Goal: Task Accomplishment & Management: Complete application form

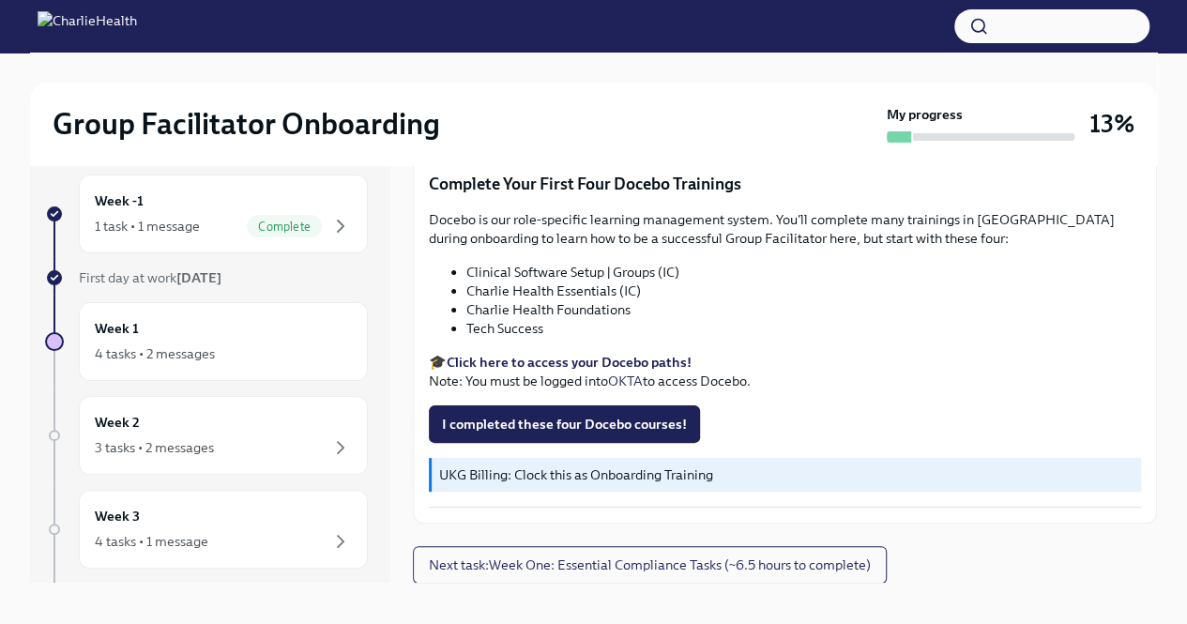
scroll to position [32, 0]
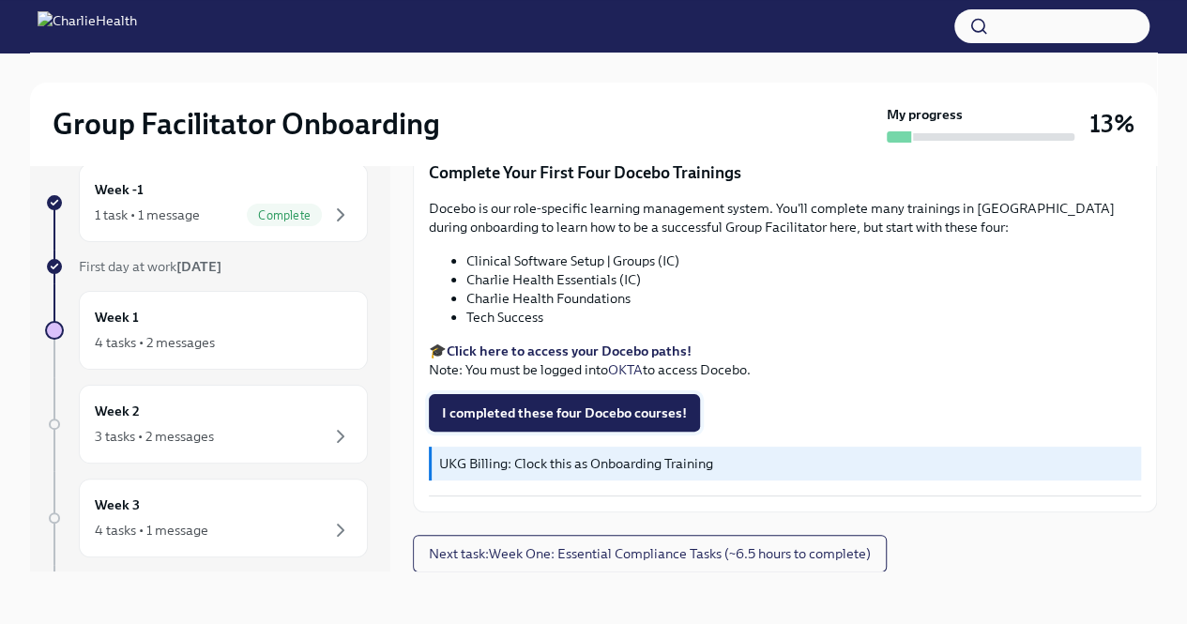
click at [552, 417] on span "I completed these four Docebo courses!" at bounding box center [564, 413] width 245 height 19
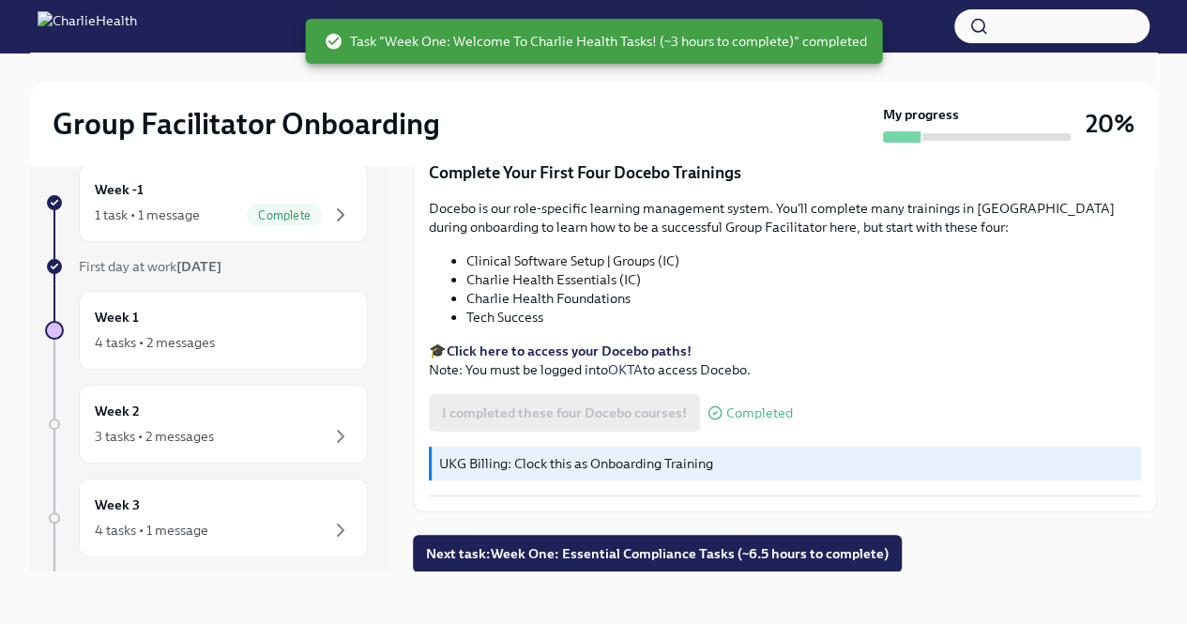
scroll to position [2474, 0]
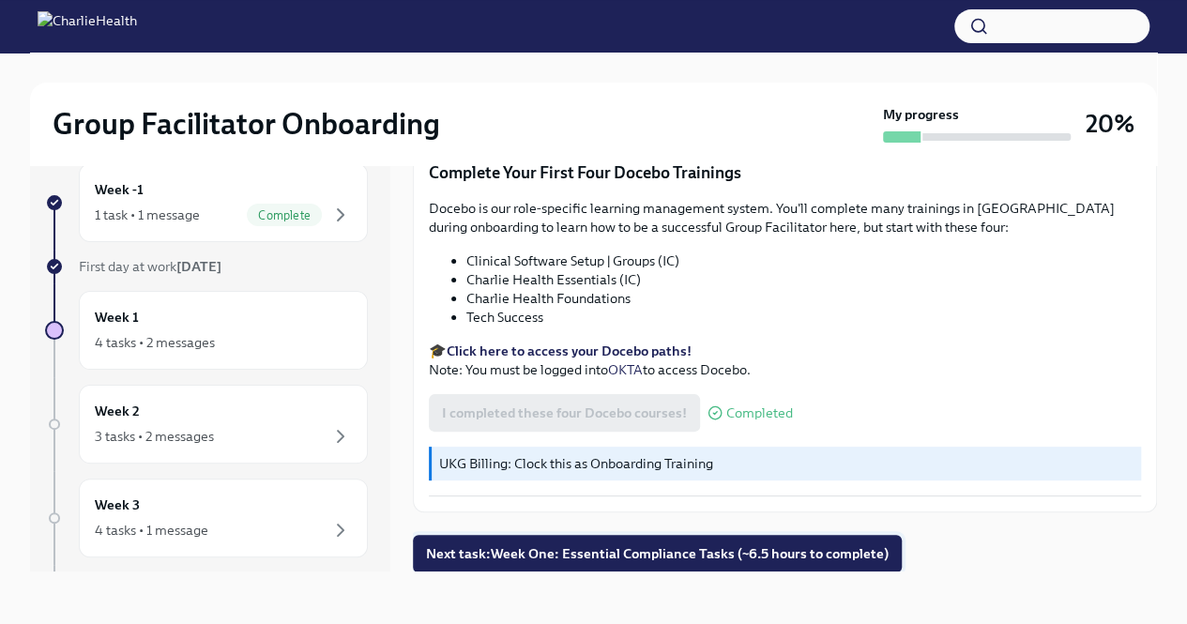
click at [608, 551] on span "Next task : Week One: Essential Compliance Tasks (~6.5 hours to complete)" at bounding box center [657, 553] width 463 height 19
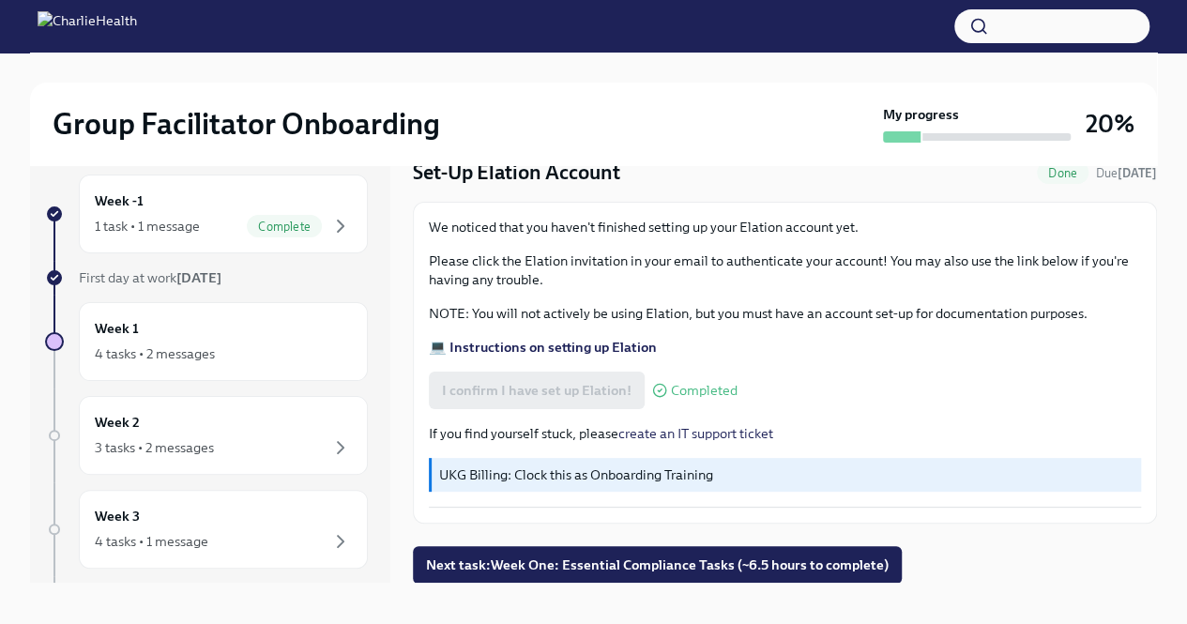
scroll to position [32, 0]
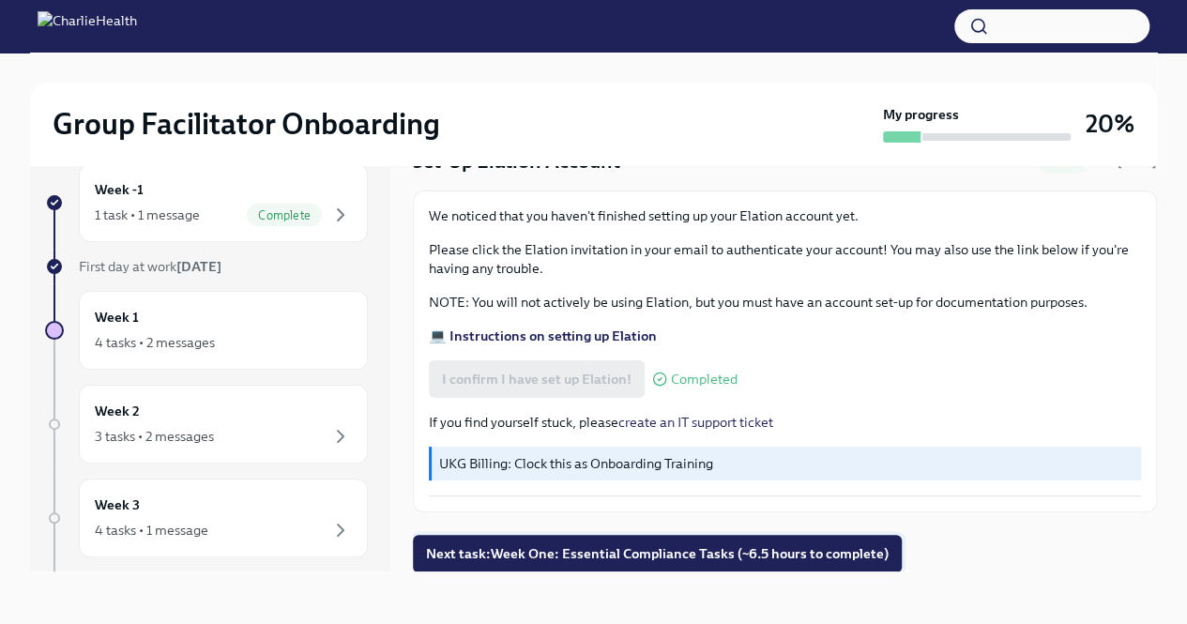
click at [708, 557] on span "Next task : Week One: Essential Compliance Tasks (~6.5 hours to complete)" at bounding box center [657, 553] width 463 height 19
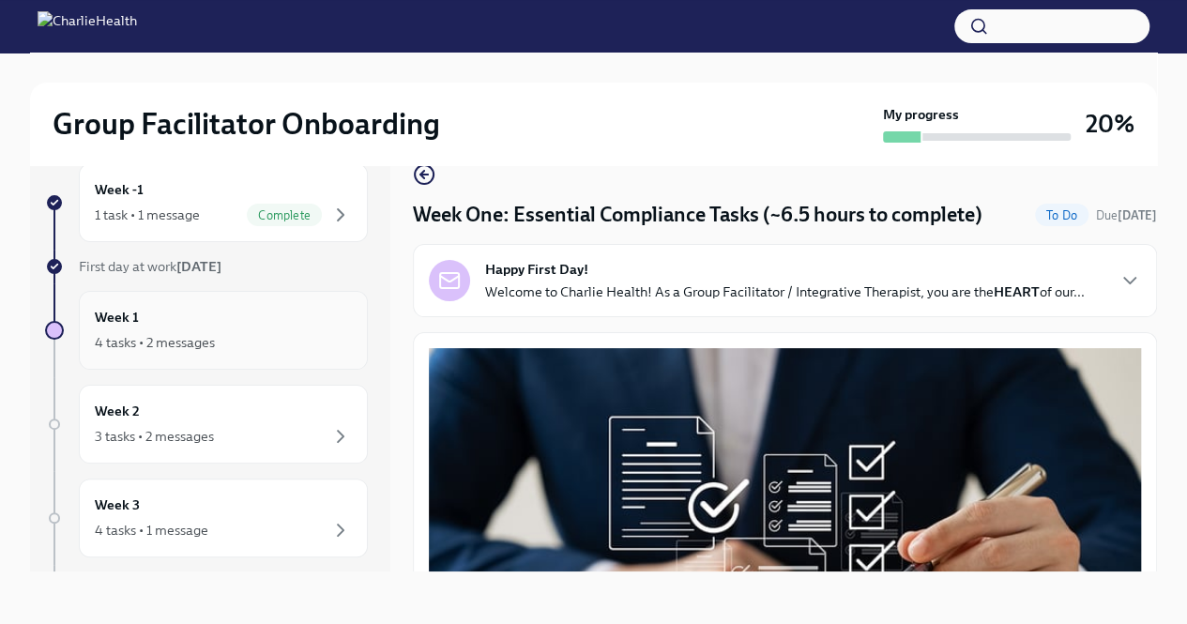
click at [213, 346] on div "4 tasks • 2 messages" at bounding box center [155, 342] width 120 height 19
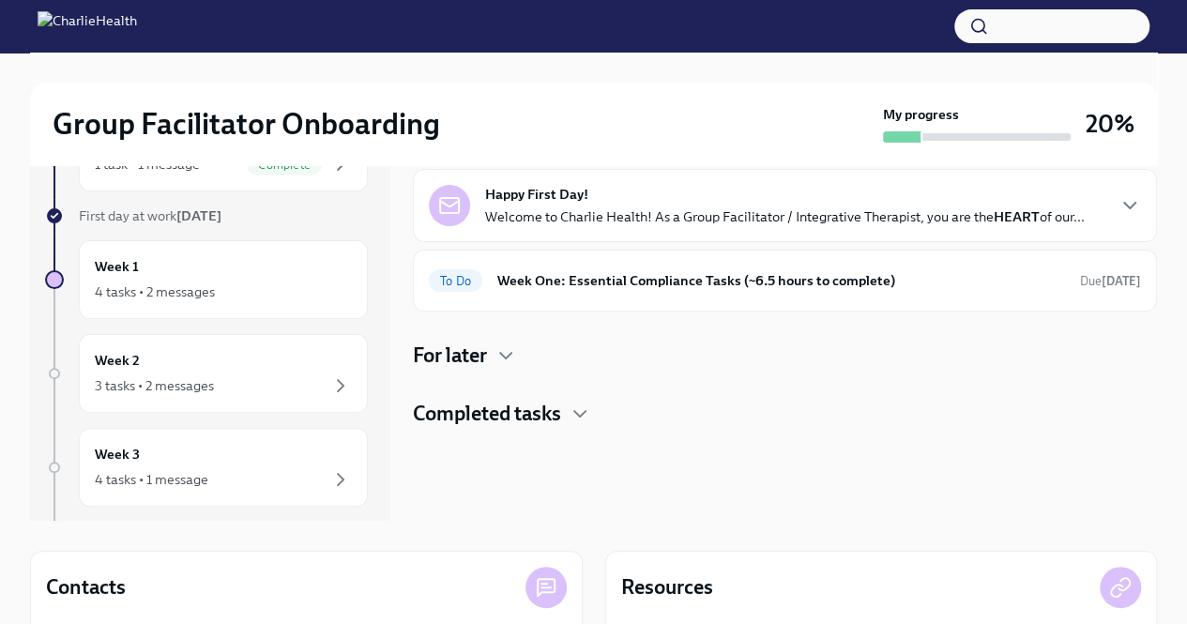
scroll to position [126, 0]
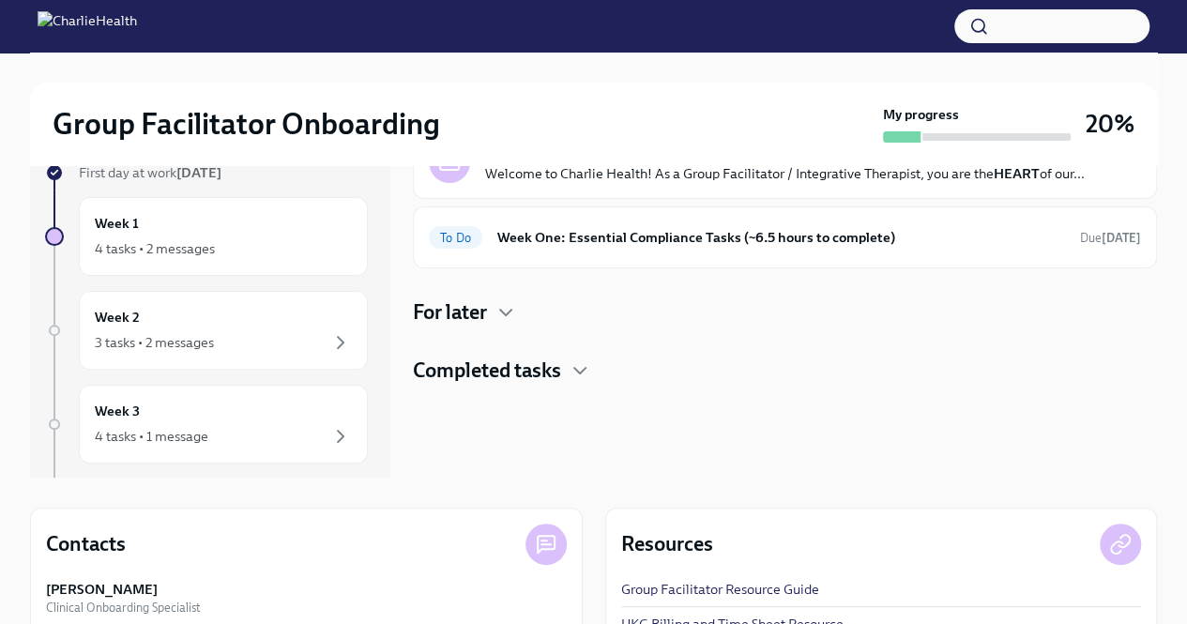
click at [487, 318] on h4 "For later" at bounding box center [450, 312] width 74 height 28
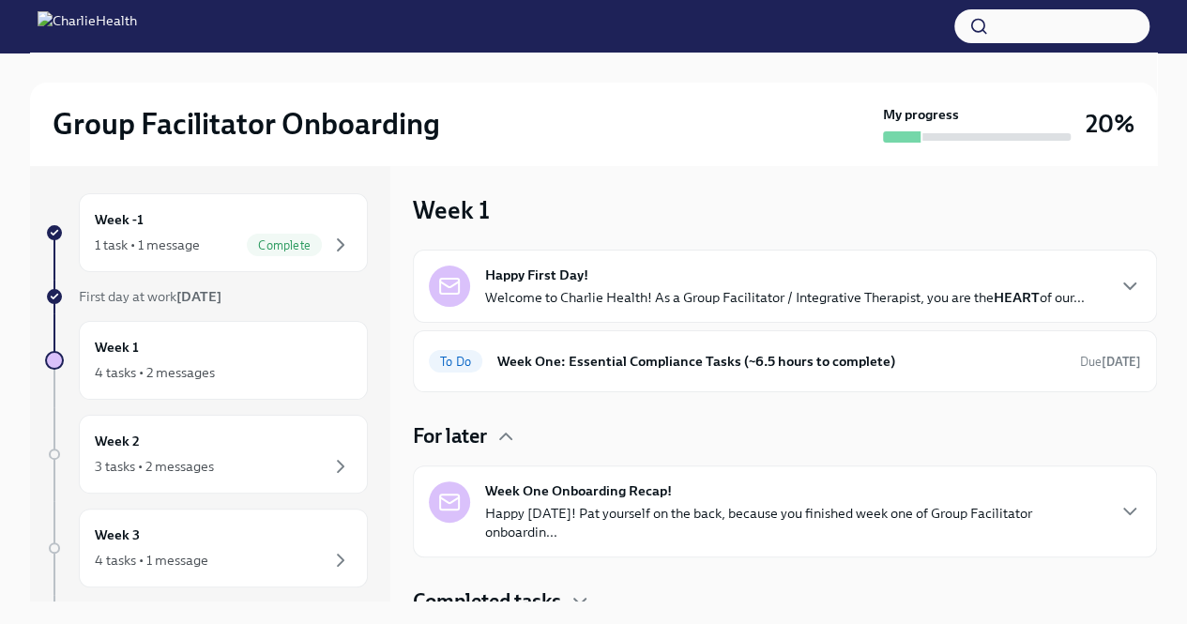
scroll to position [0, 0]
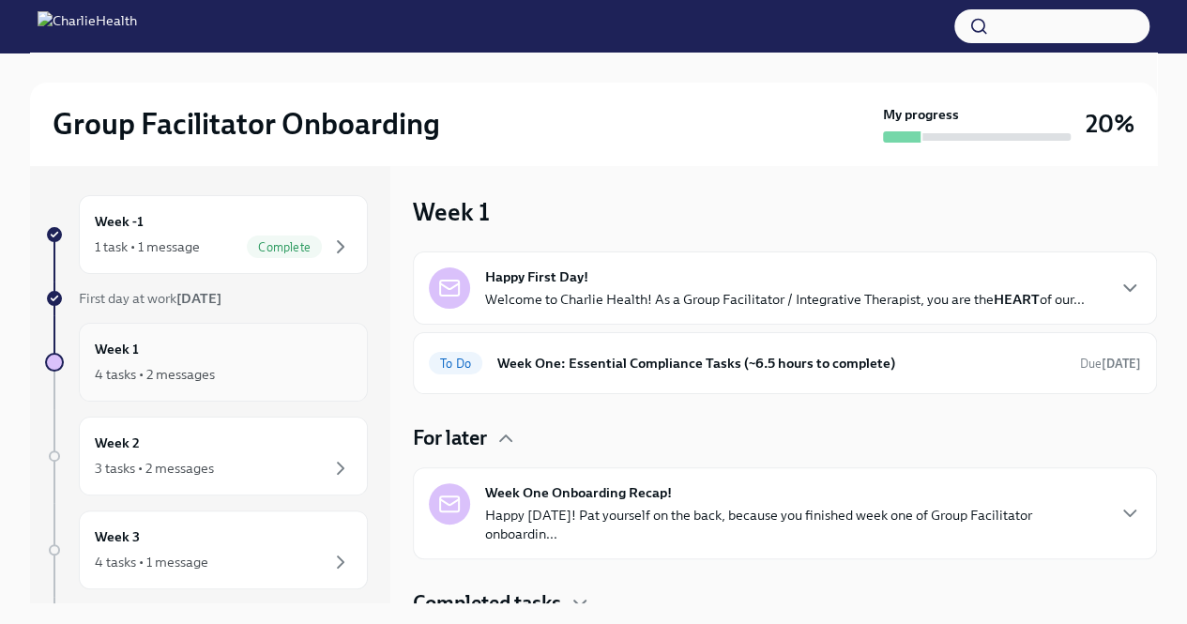
click at [182, 376] on div "4 tasks • 2 messages" at bounding box center [155, 374] width 120 height 19
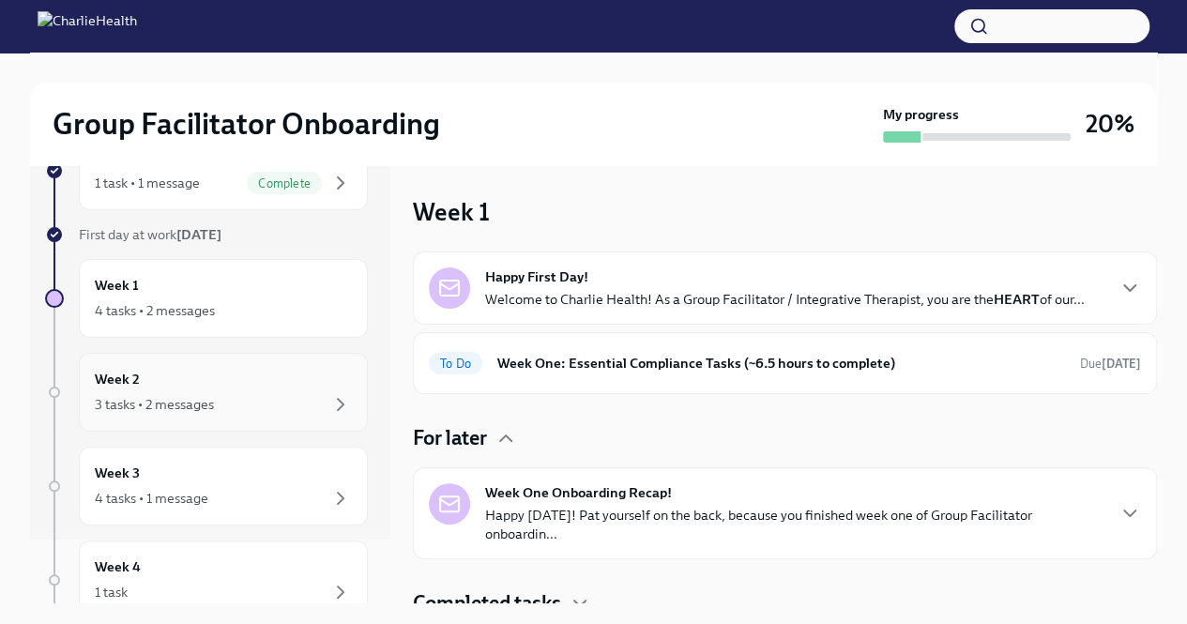
scroll to position [94, 0]
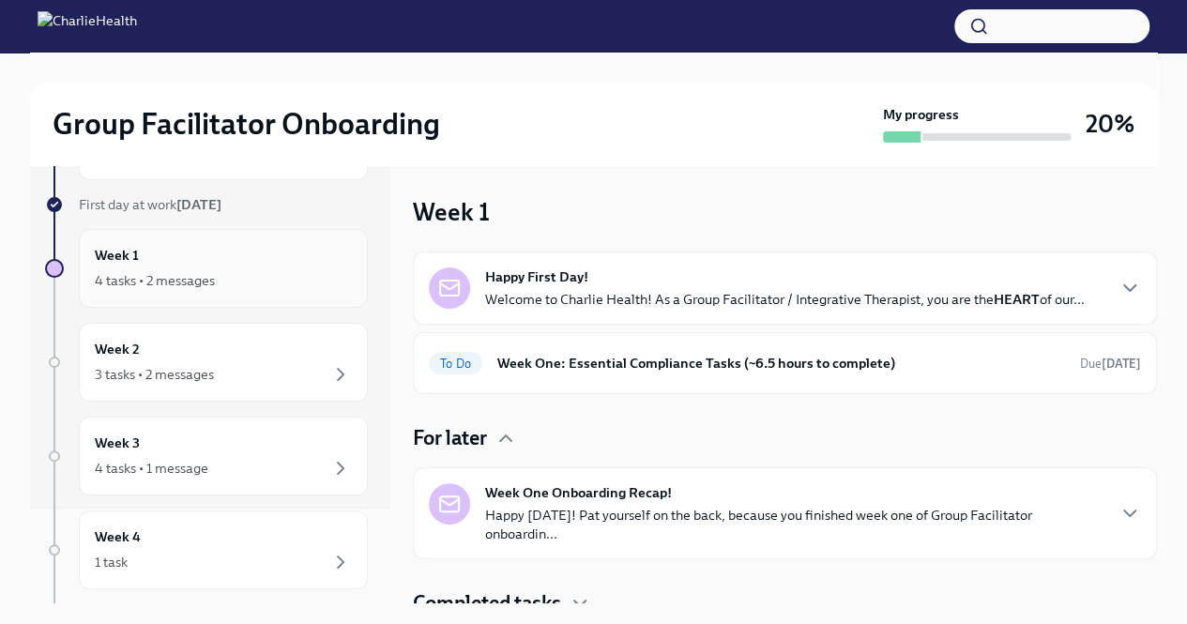
click at [233, 273] on div "4 tasks • 2 messages" at bounding box center [223, 280] width 257 height 23
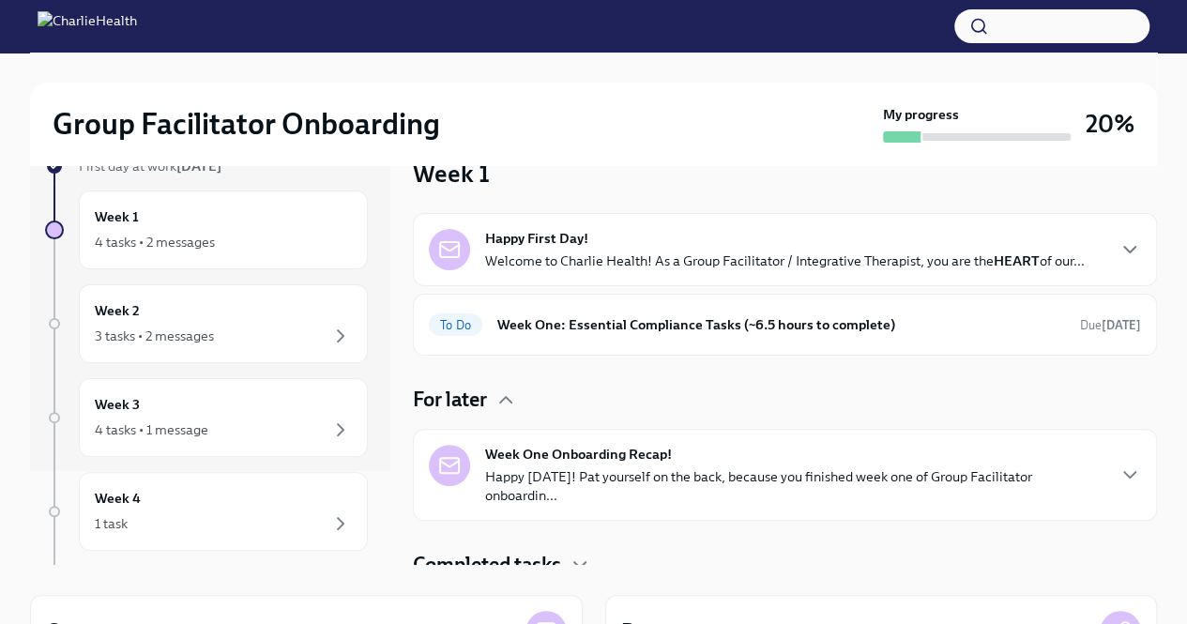
scroll to position [0, 0]
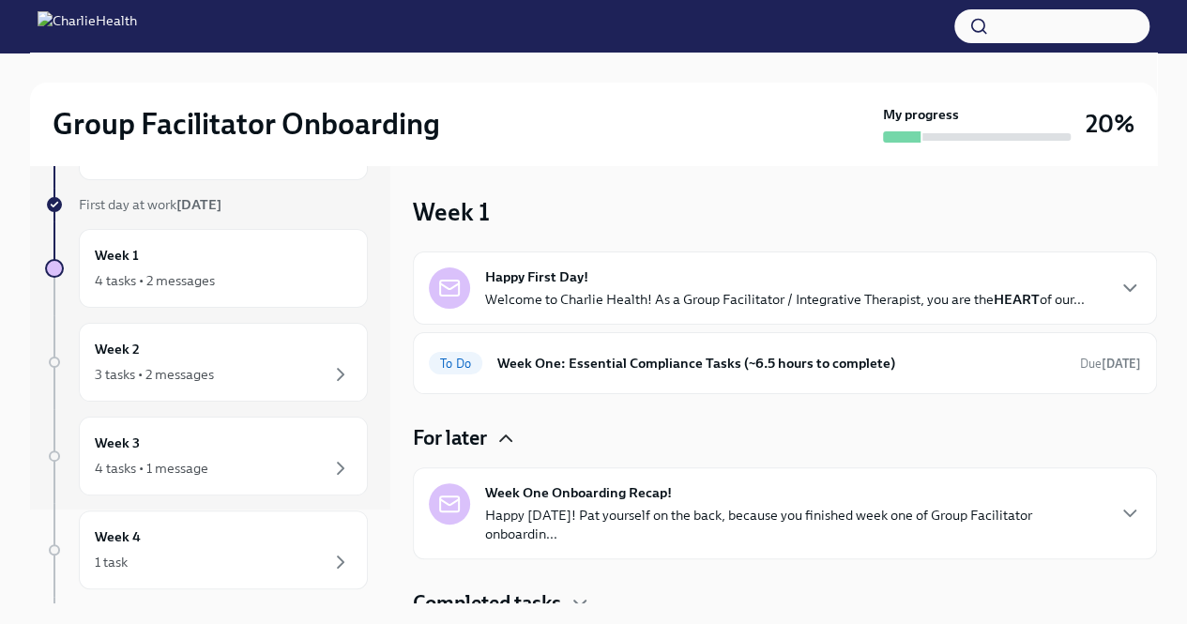
click at [512, 435] on icon "button" at bounding box center [506, 438] width 23 height 23
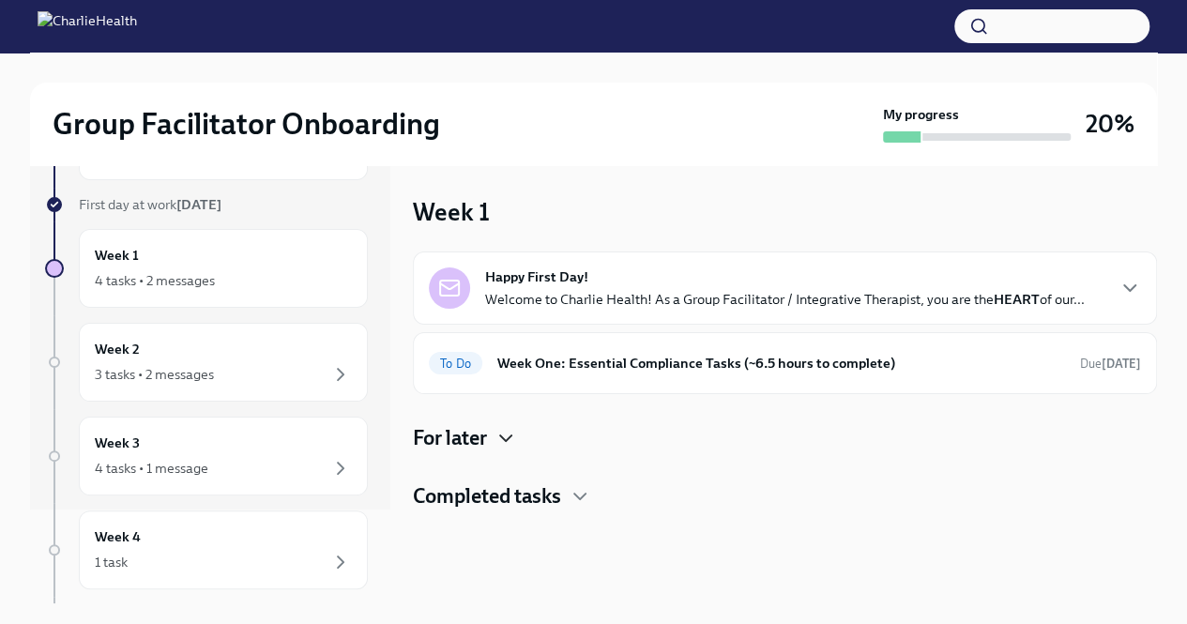
click at [512, 436] on icon "button" at bounding box center [505, 439] width 11 height 6
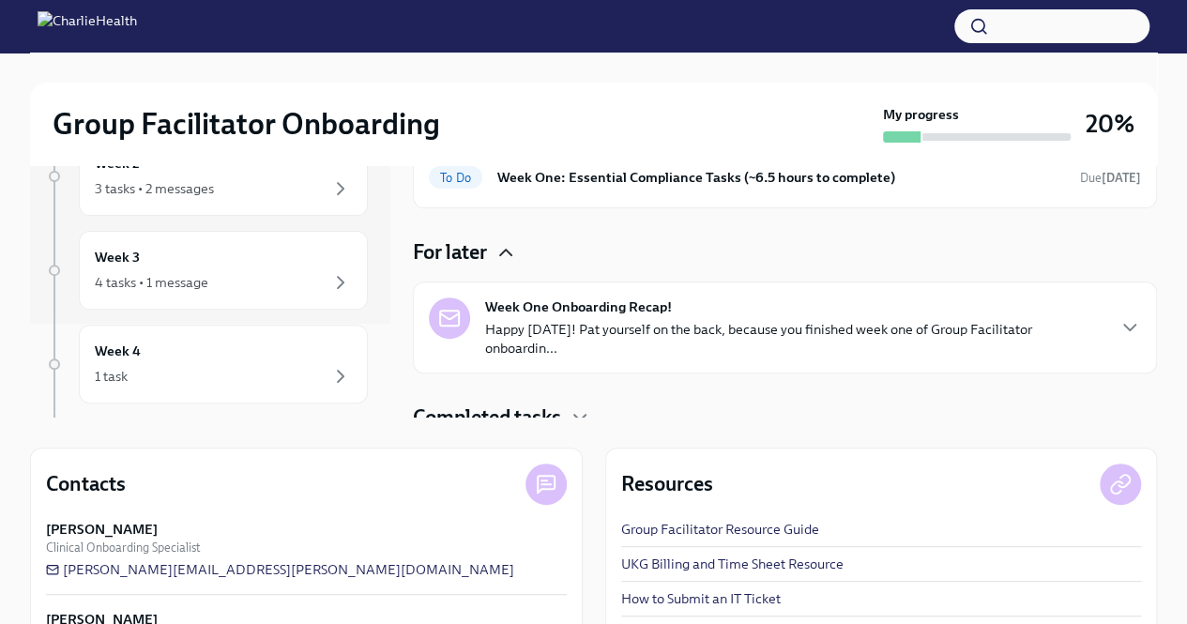
scroll to position [188, 0]
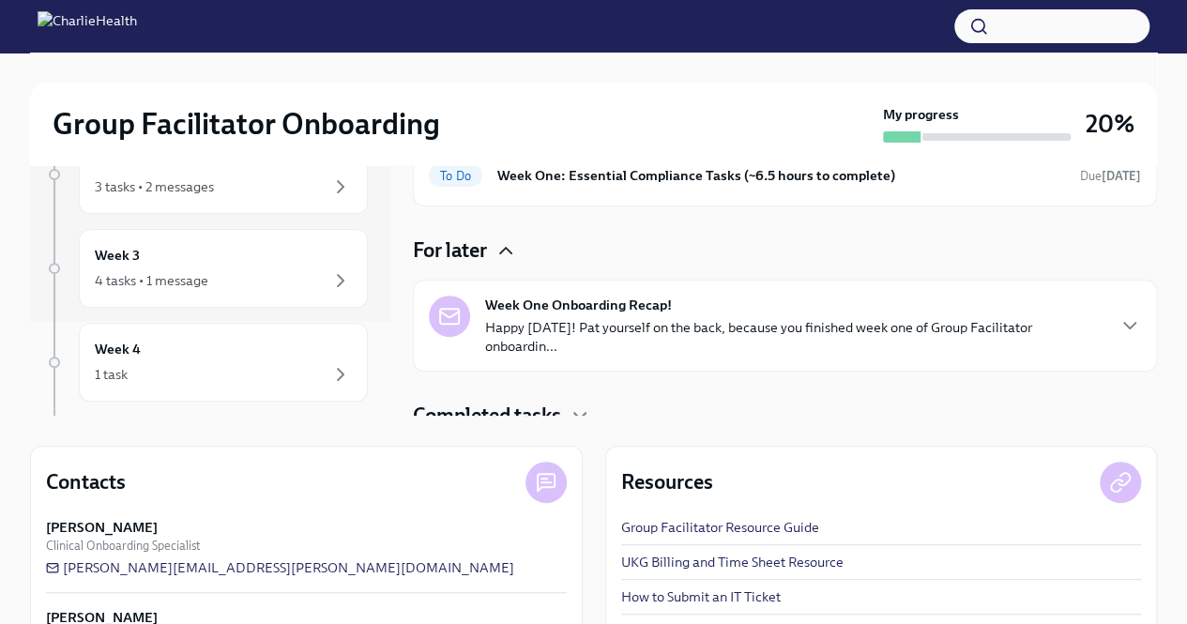
click at [569, 402] on div "Completed tasks" at bounding box center [785, 416] width 744 height 28
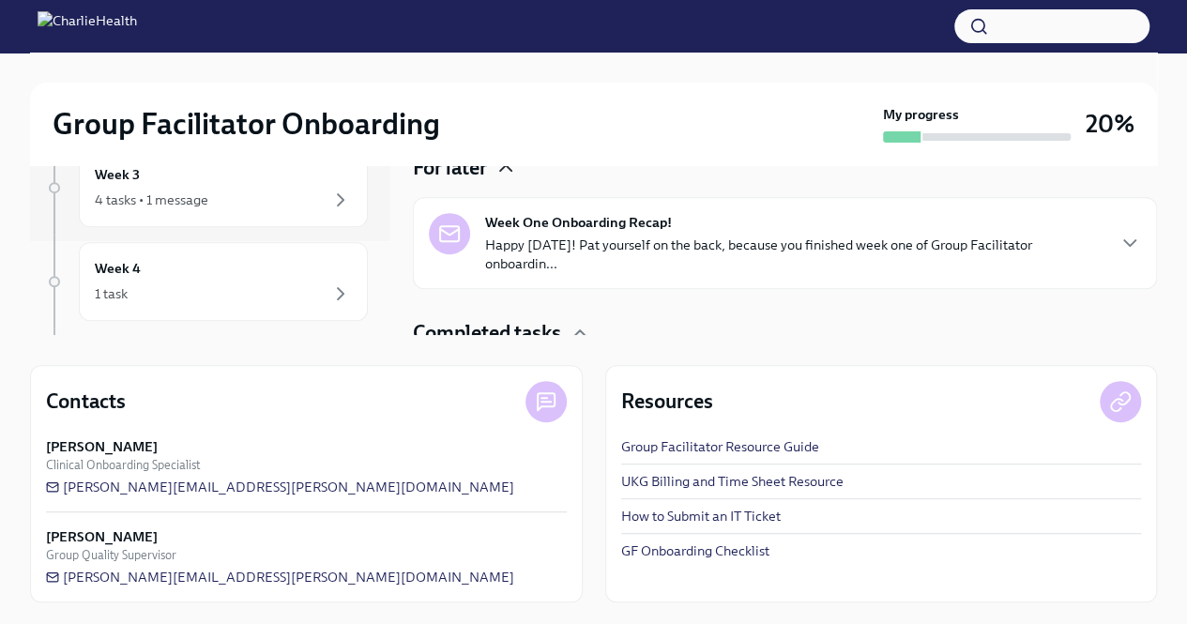
scroll to position [0, 0]
click at [372, 331] on div "Week -1 1 task • 1 message Complete First day at work Aug 18th Week 1 4 tasks •…" at bounding box center [210, 116] width 360 height 438
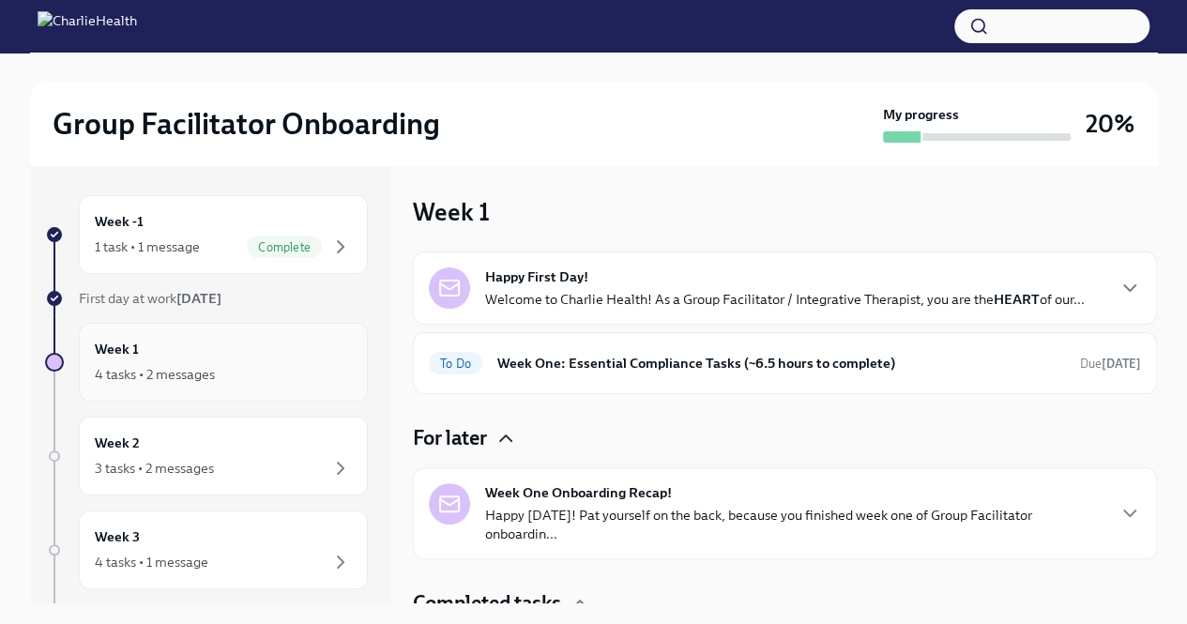
click at [199, 376] on div "4 tasks • 2 messages" at bounding box center [155, 374] width 120 height 19
click at [208, 363] on div "4 tasks • 2 messages" at bounding box center [223, 374] width 257 height 23
click at [214, 368] on div "4 tasks • 2 messages" at bounding box center [155, 374] width 120 height 19
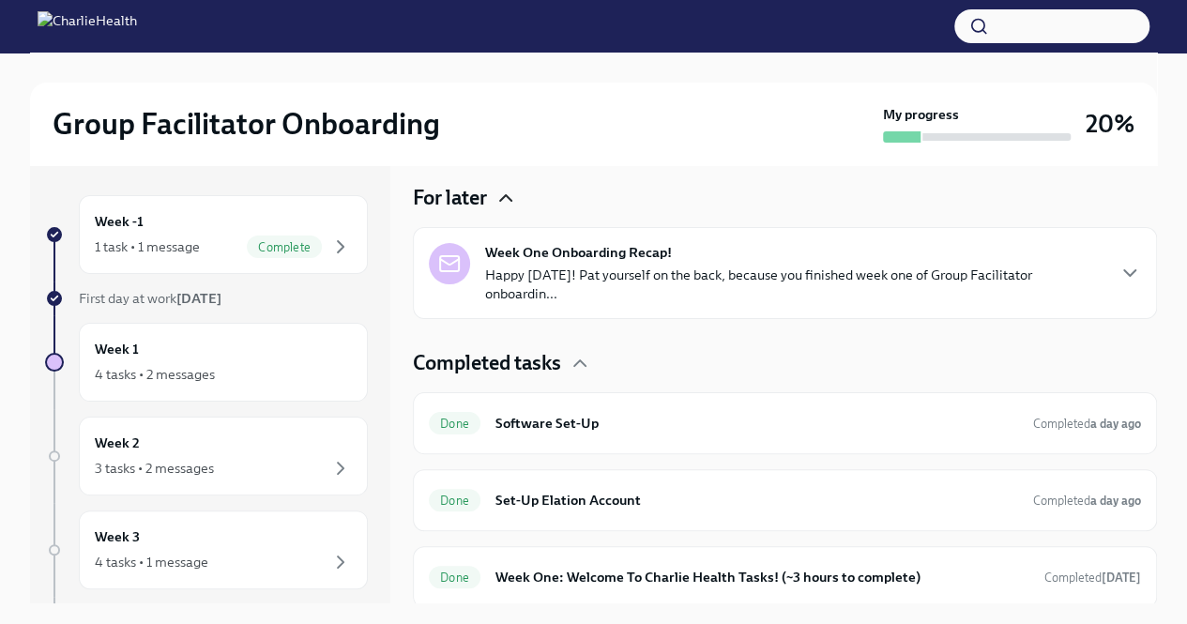
scroll to position [146, 0]
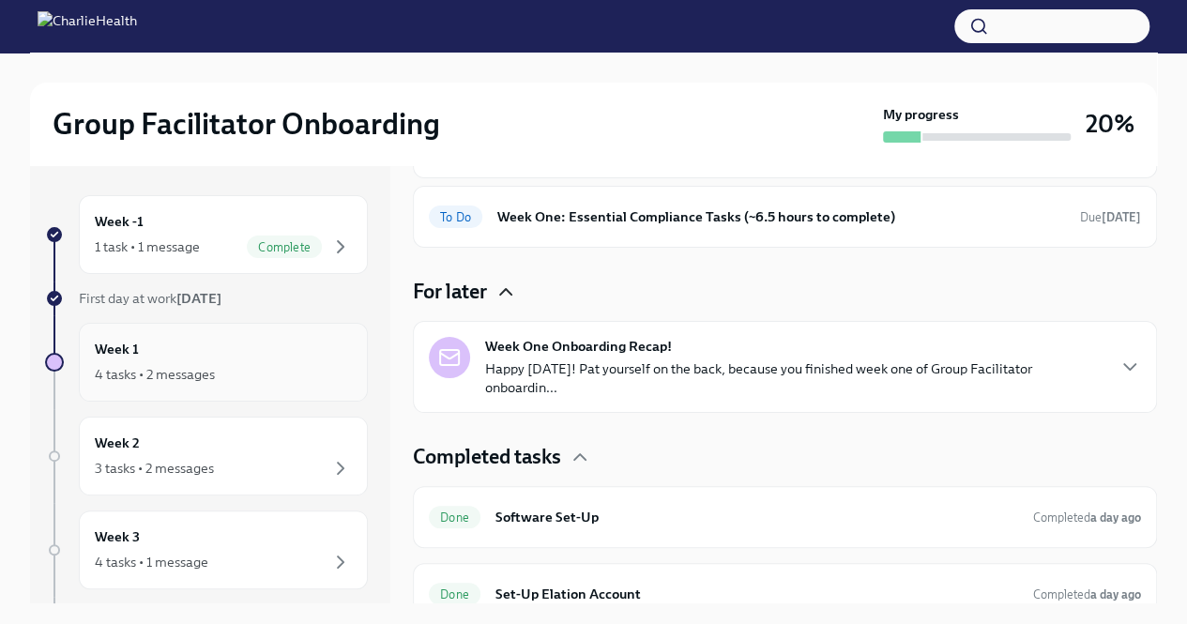
click at [246, 371] on div "4 tasks • 2 messages" at bounding box center [223, 374] width 257 height 23
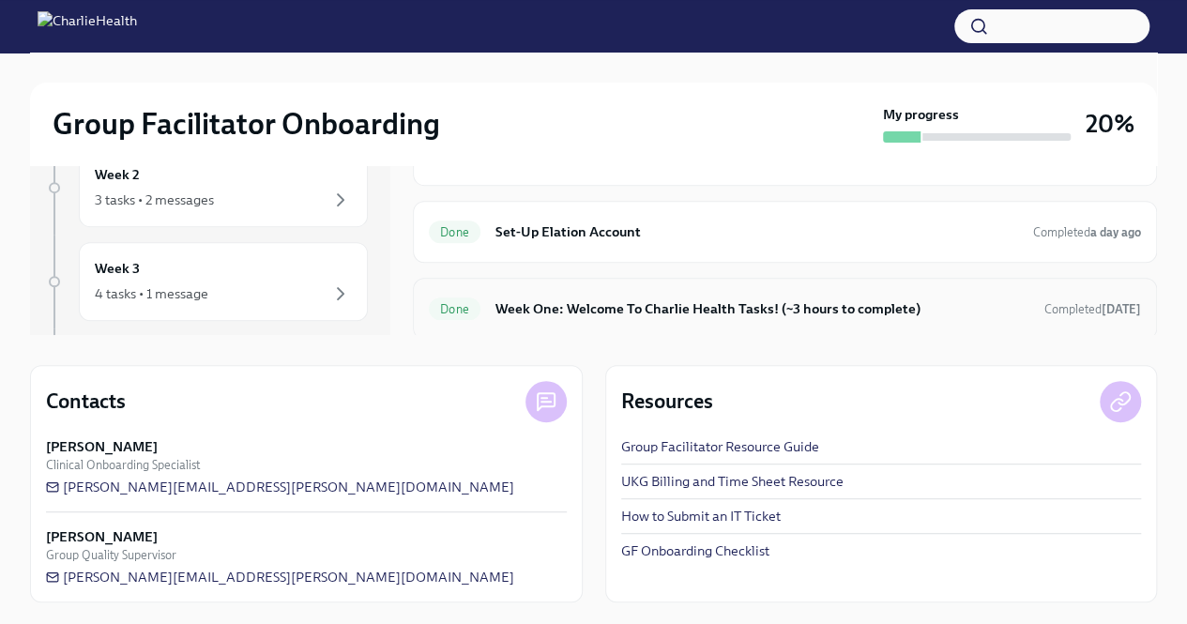
scroll to position [0, 0]
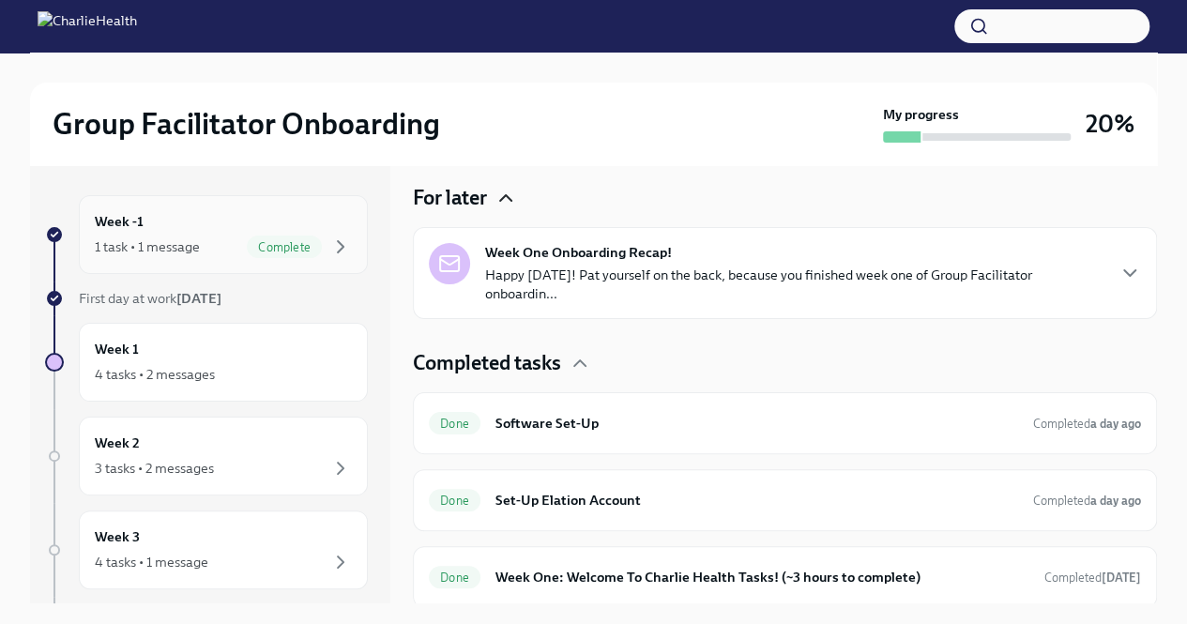
click at [313, 245] on div "Complete" at bounding box center [299, 247] width 105 height 23
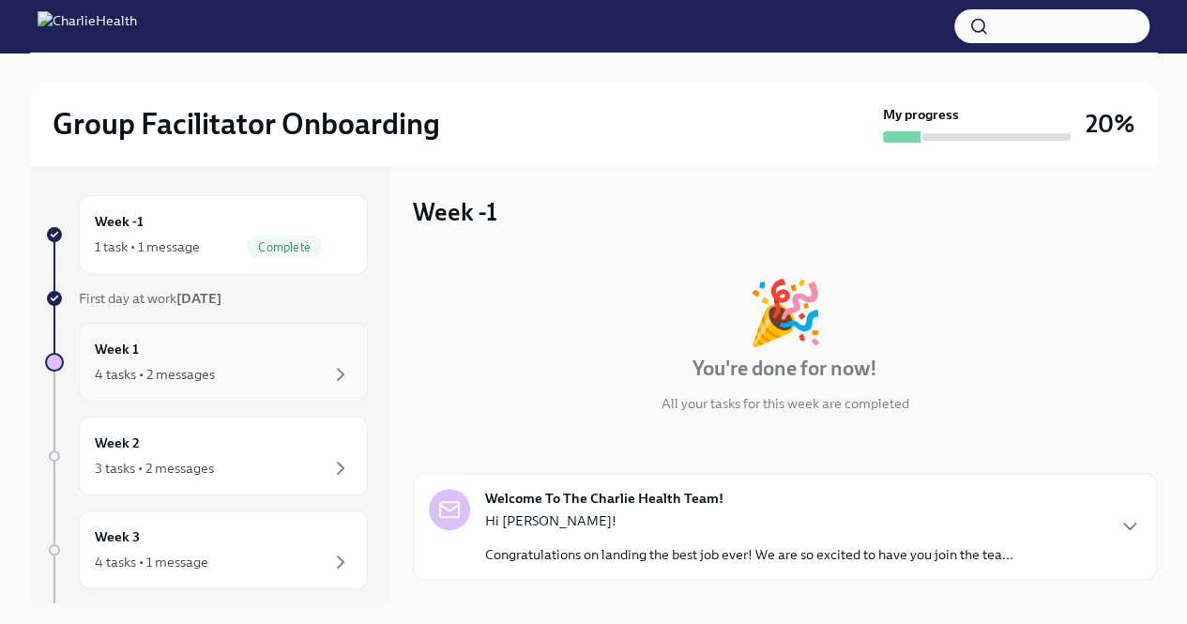
click at [275, 363] on div "4 tasks • 2 messages" at bounding box center [223, 374] width 257 height 23
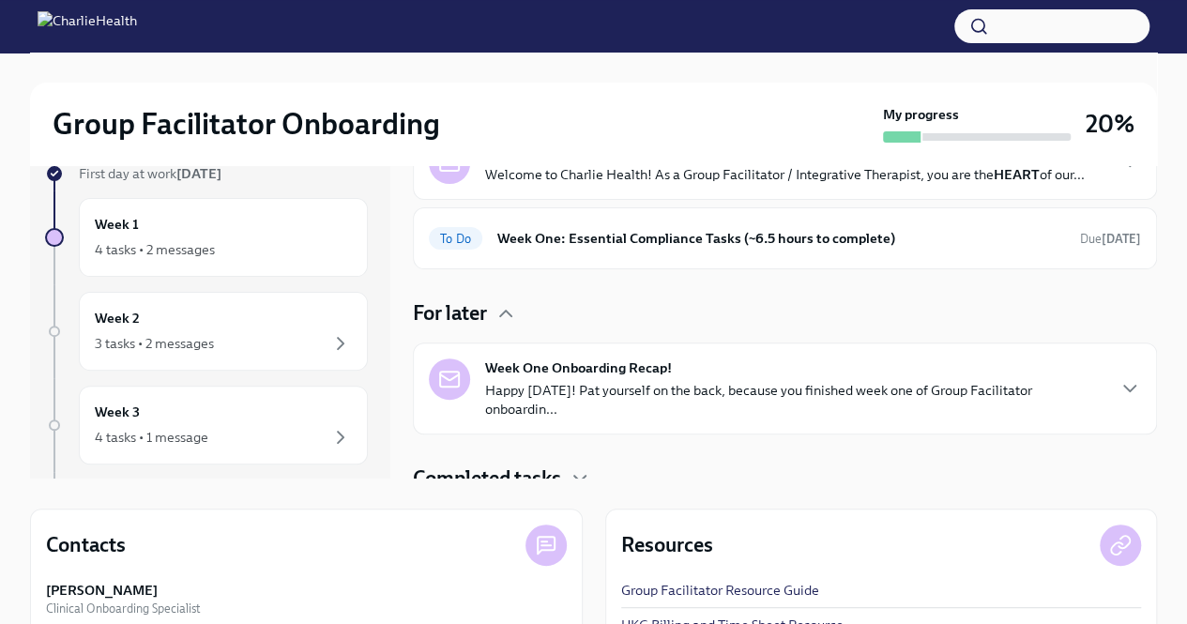
scroll to position [81, 0]
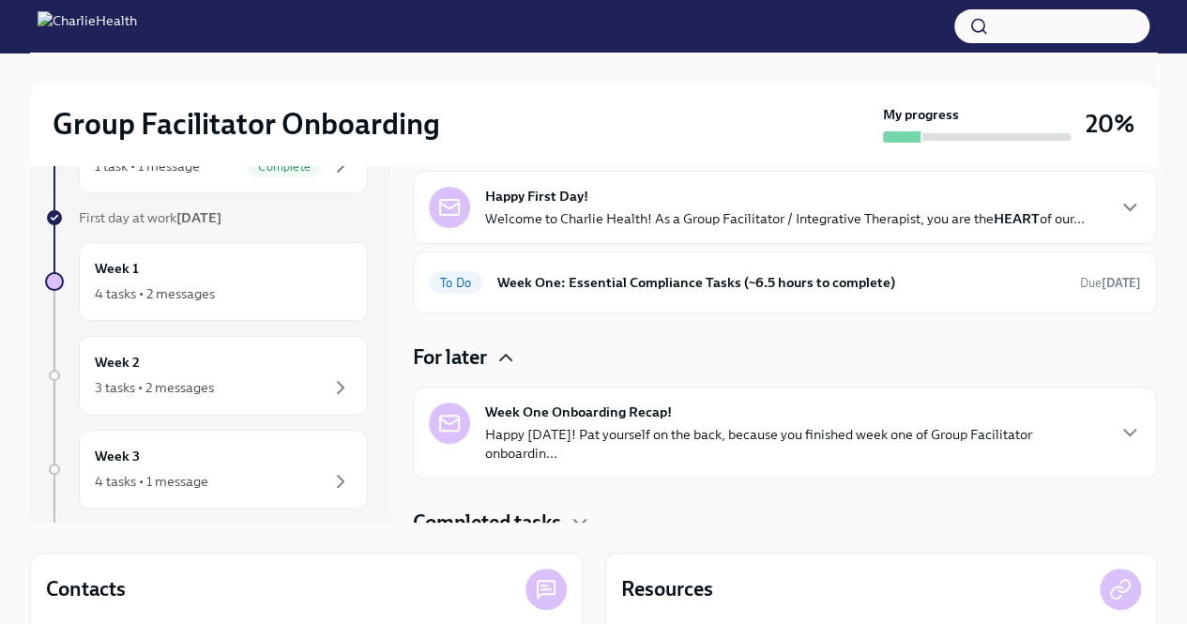
click at [505, 358] on icon "button" at bounding box center [506, 357] width 23 height 23
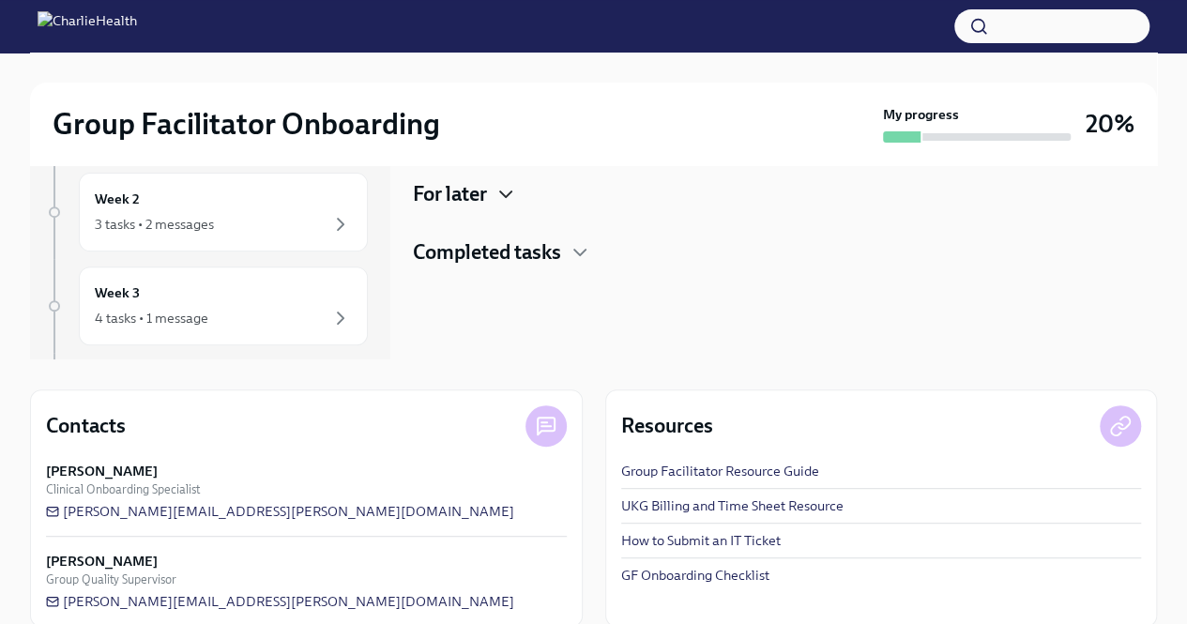
scroll to position [175, 0]
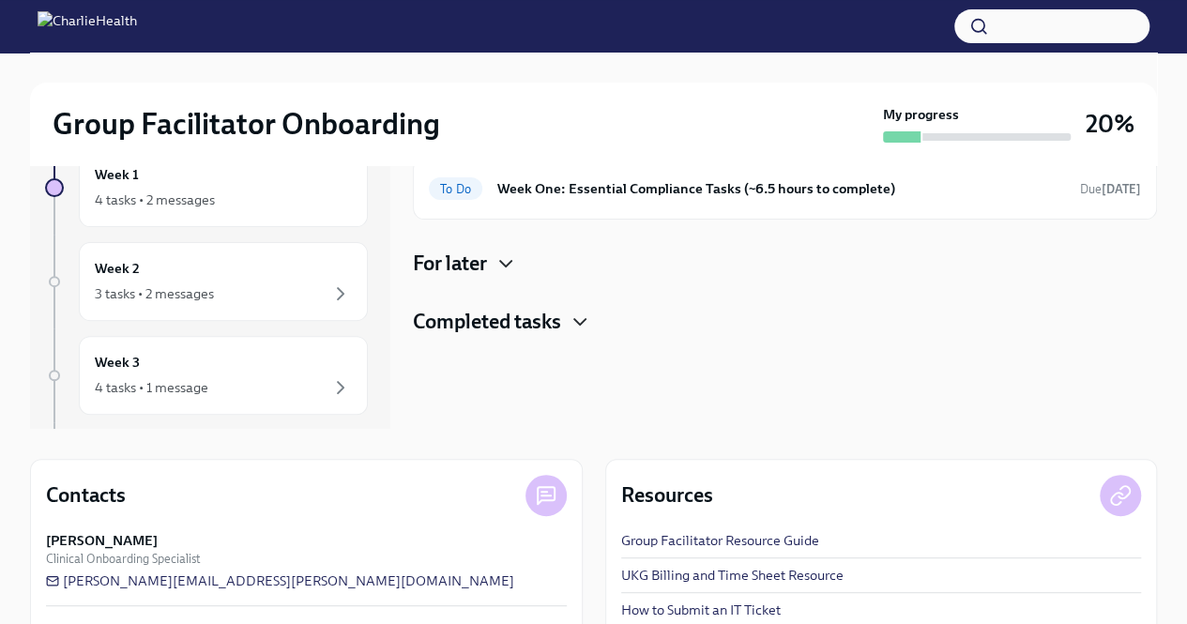
click at [576, 320] on icon "button" at bounding box center [580, 322] width 23 height 23
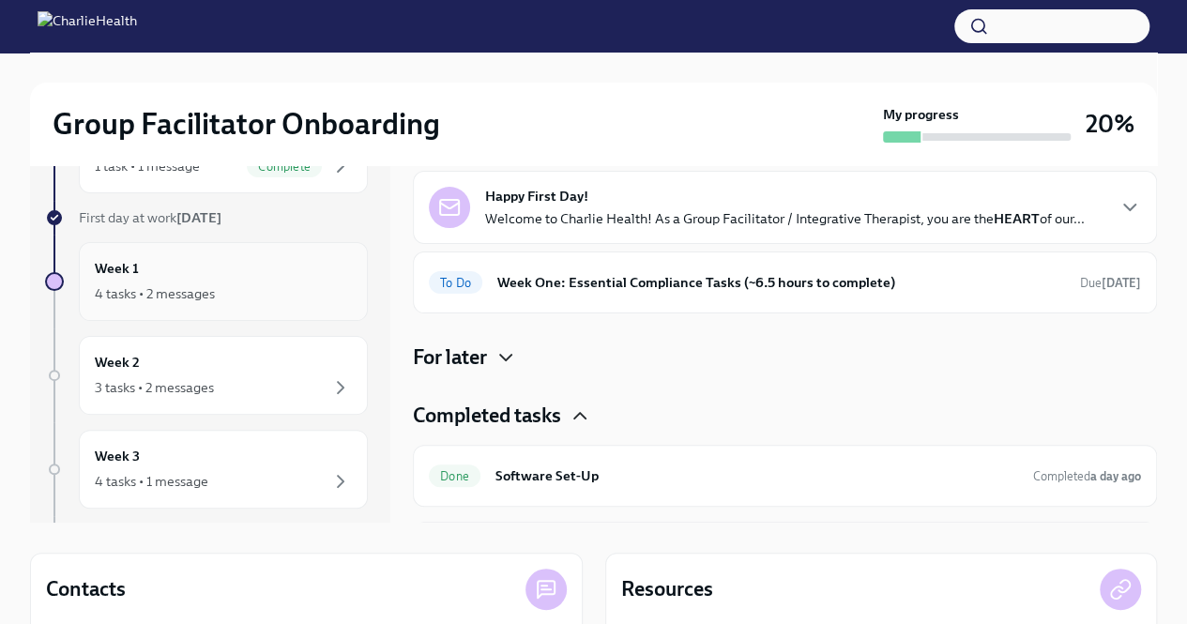
scroll to position [0, 0]
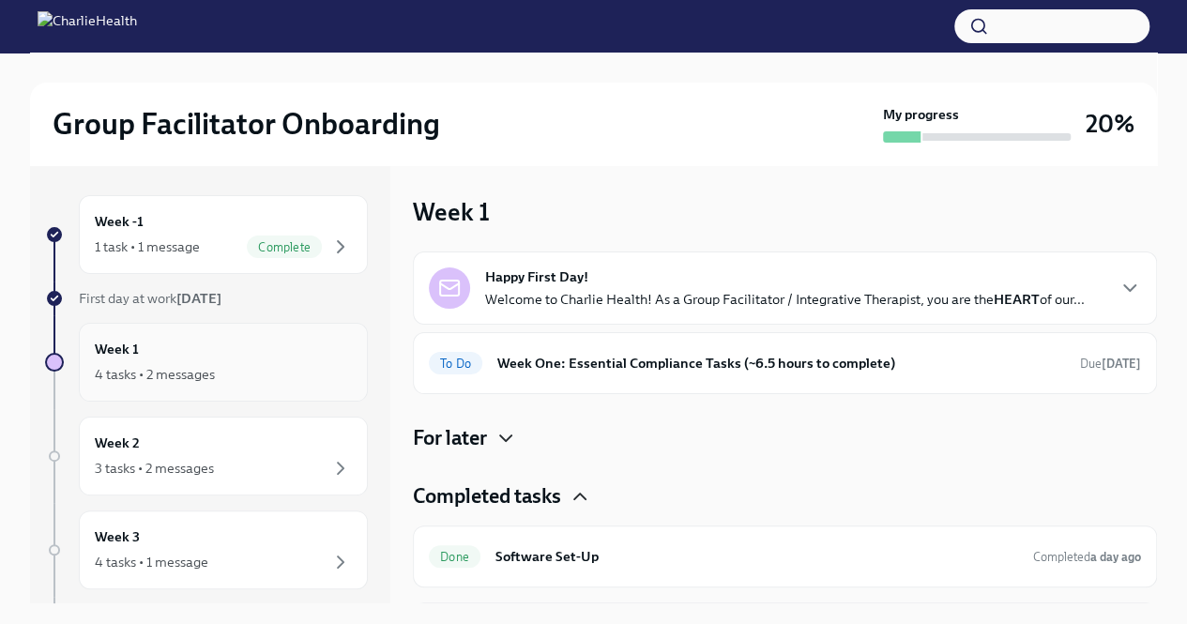
click at [253, 359] on div "Week 1 4 tasks • 2 messages" at bounding box center [223, 362] width 257 height 47
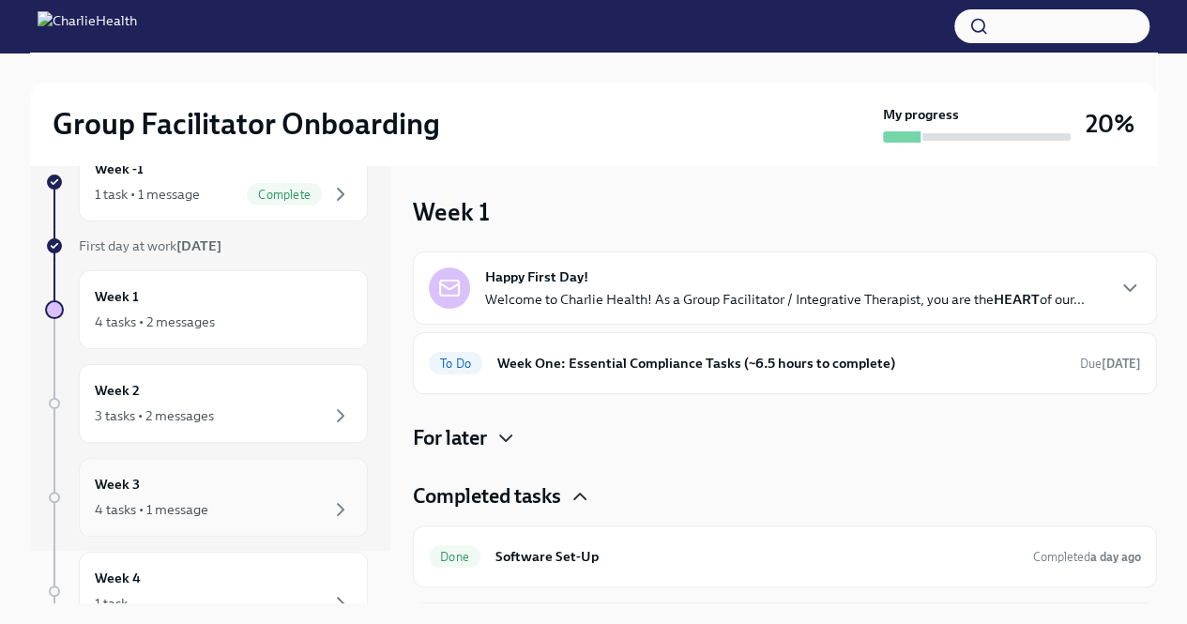
scroll to position [94, 0]
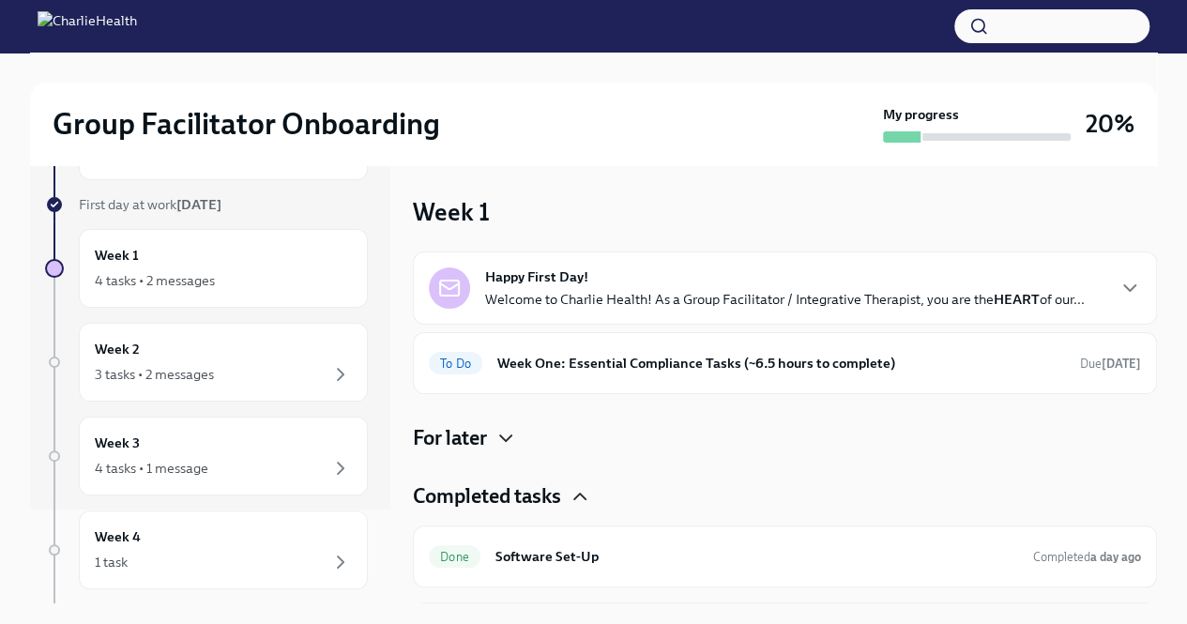
click at [642, 294] on p "Welcome to Charlie Health! As a Group Facilitator / Integrative Therapist, you …" at bounding box center [785, 299] width 600 height 19
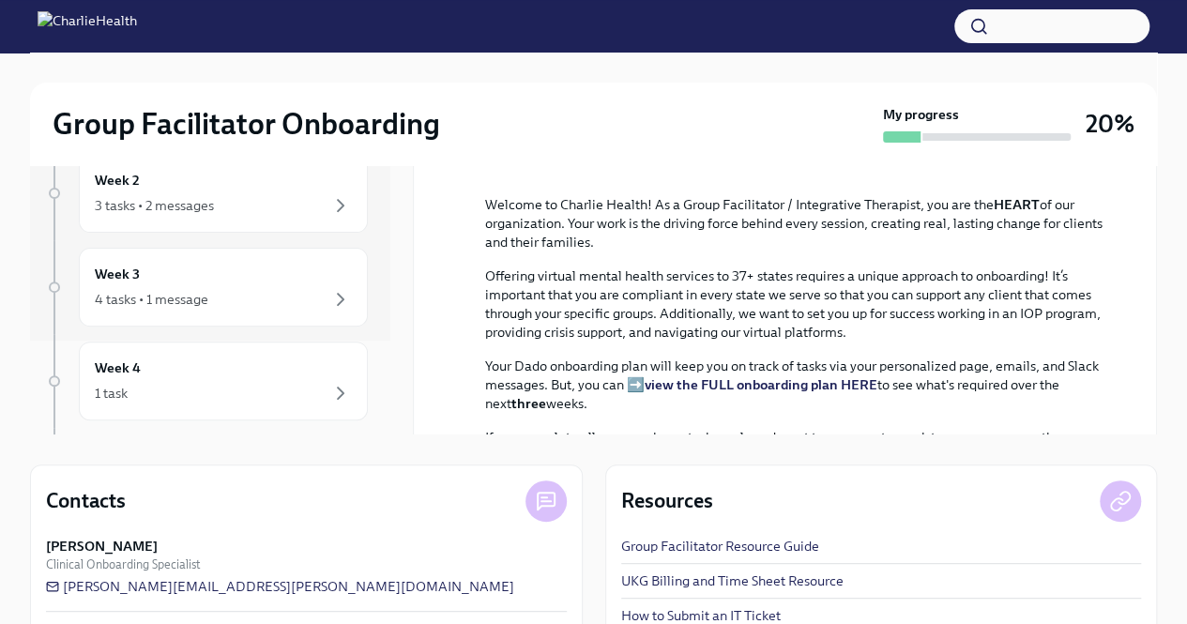
scroll to position [0, 0]
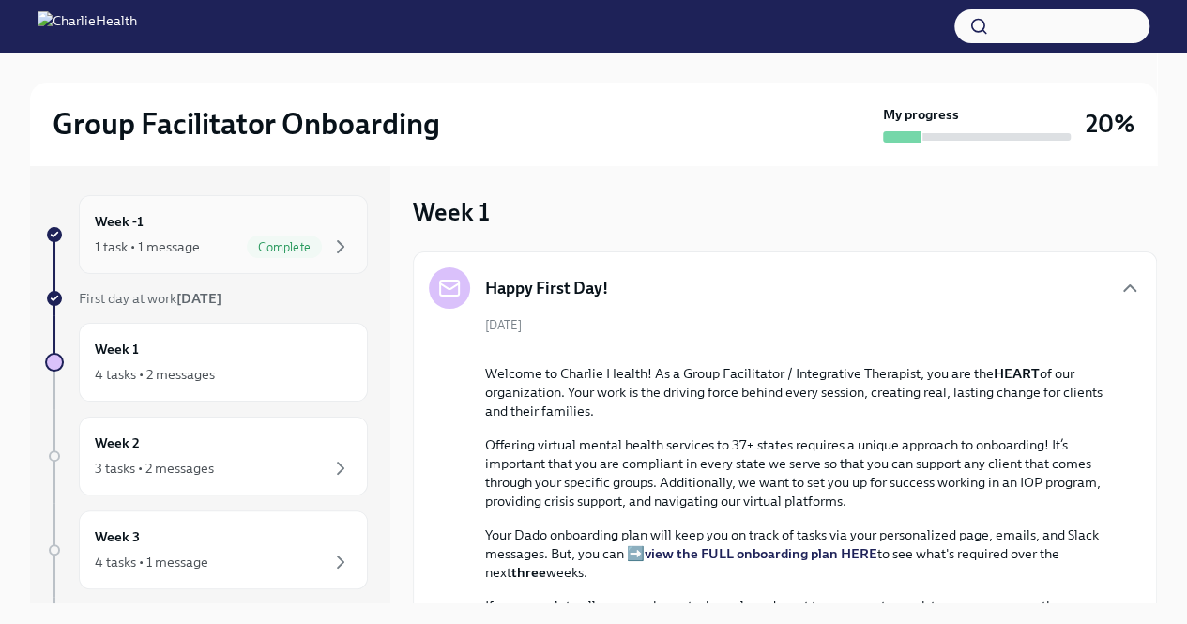
click at [264, 244] on span "Complete" at bounding box center [284, 247] width 75 height 14
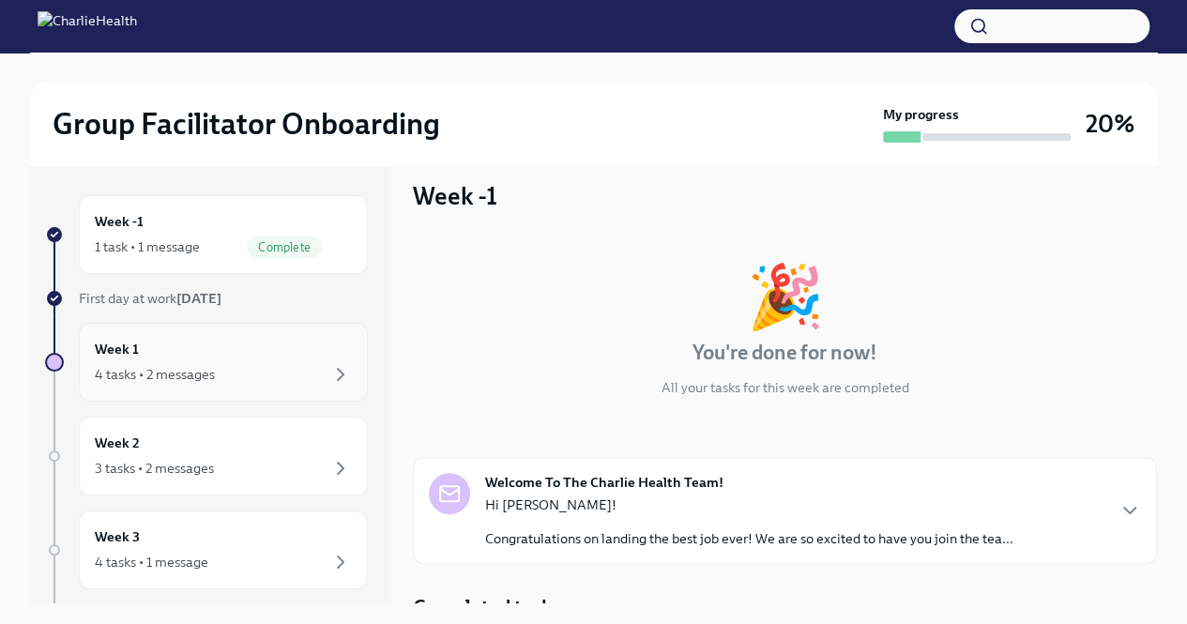
click at [258, 363] on div "4 tasks • 2 messages" at bounding box center [223, 374] width 257 height 23
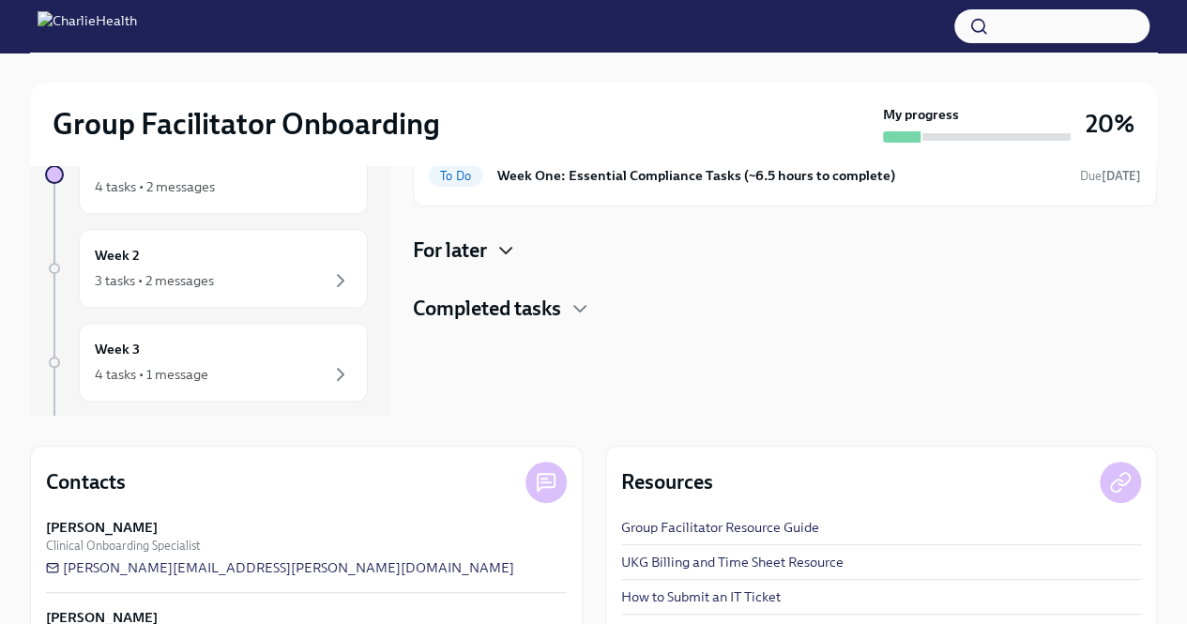
click at [514, 243] on icon "button" at bounding box center [506, 250] width 23 height 23
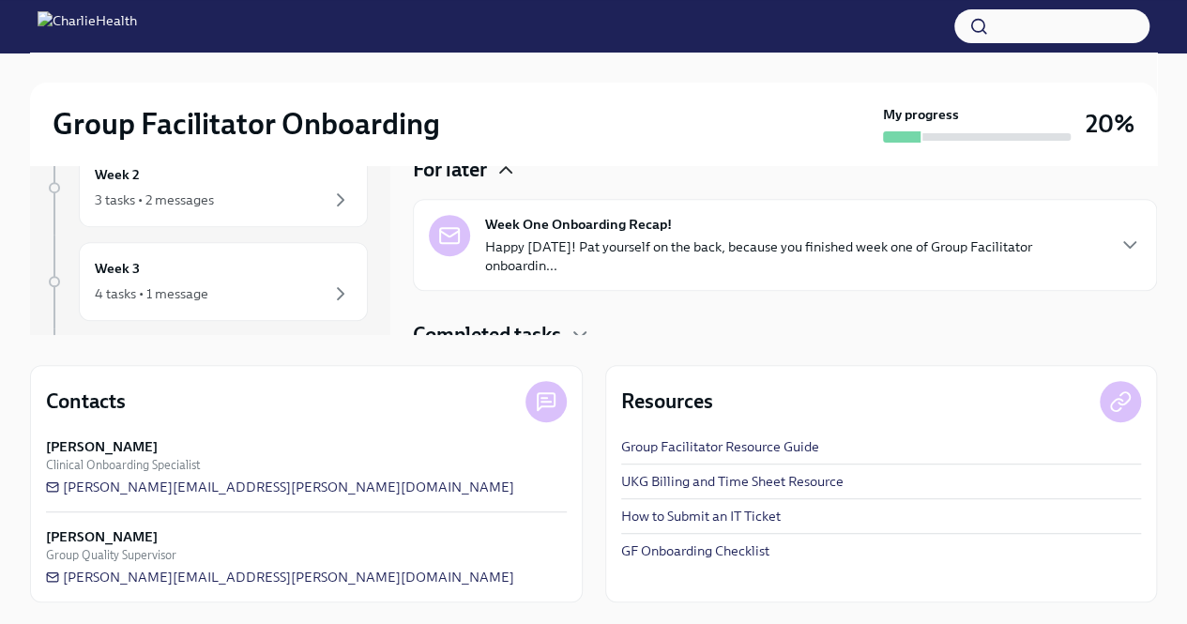
click at [760, 232] on div "Week One Onboarding Recap! Happy Friday! Pat yourself on the back, because you …" at bounding box center [794, 245] width 619 height 60
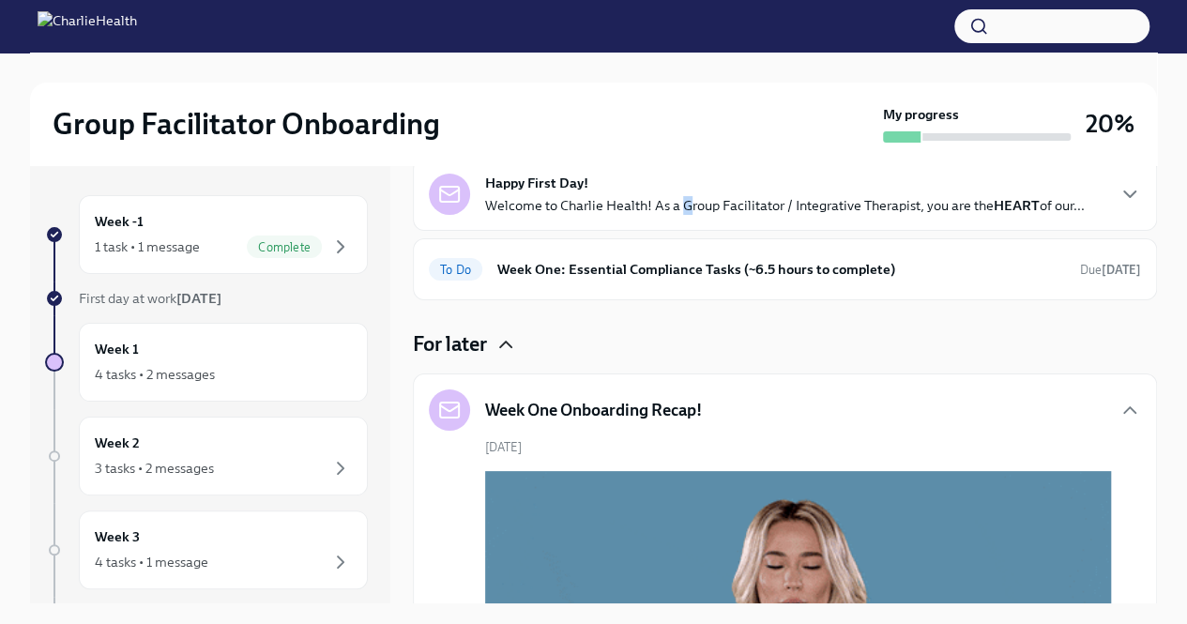
click at [685, 211] on div "Happy First Day! Welcome to Charlie Health! As a Group Facilitator / Integrativ…" at bounding box center [785, 194] width 744 height 73
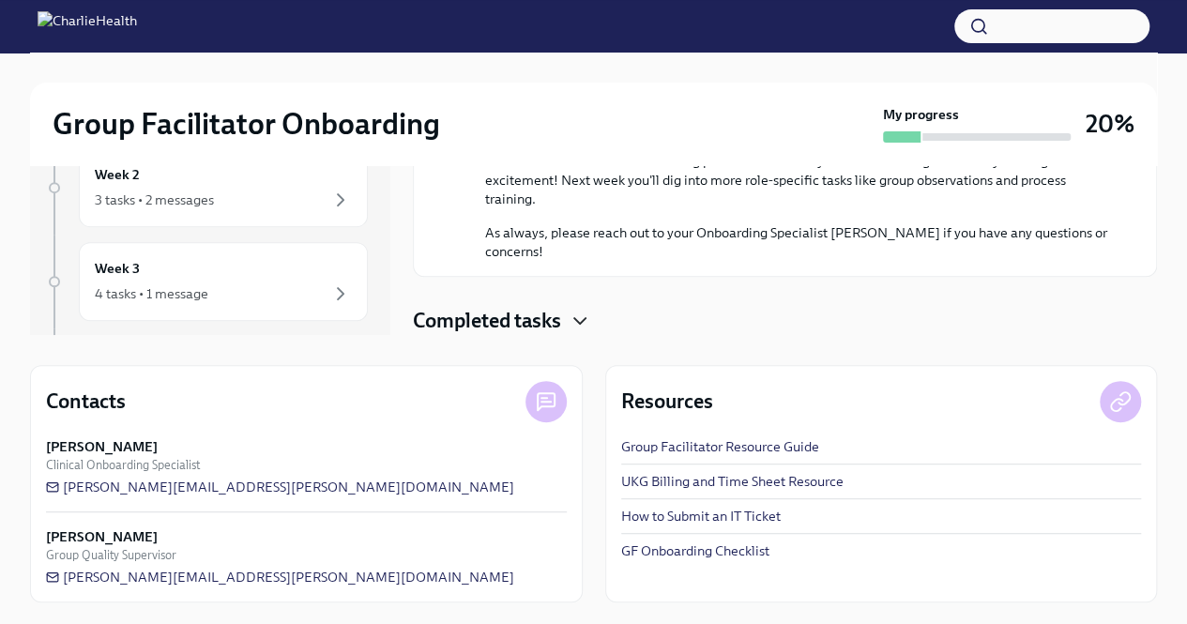
click at [573, 316] on icon "button" at bounding box center [580, 321] width 23 height 23
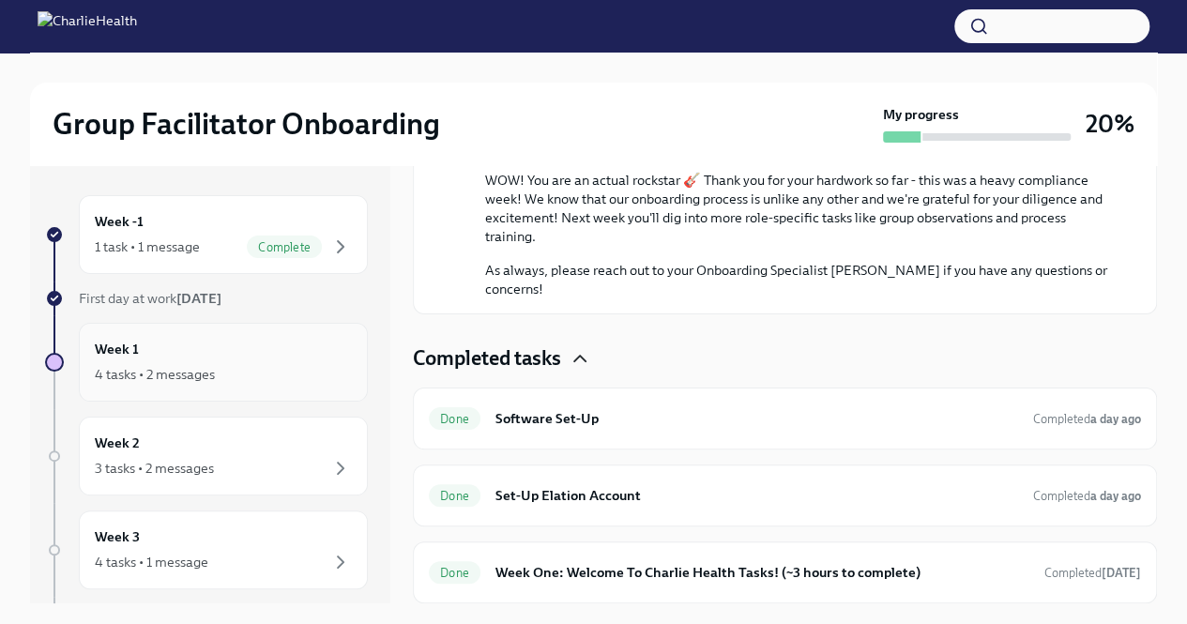
click at [290, 346] on div "Week 1 4 tasks • 2 messages" at bounding box center [223, 362] width 257 height 47
click at [210, 372] on div "4 tasks • 2 messages" at bounding box center [155, 374] width 120 height 19
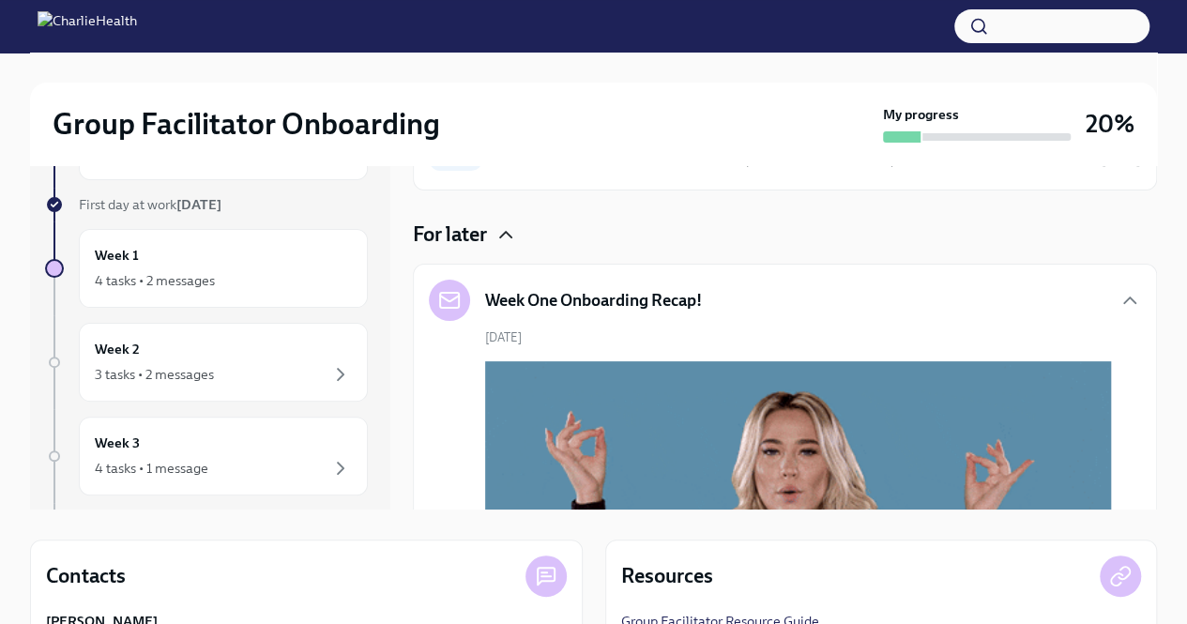
scroll to position [751, 0]
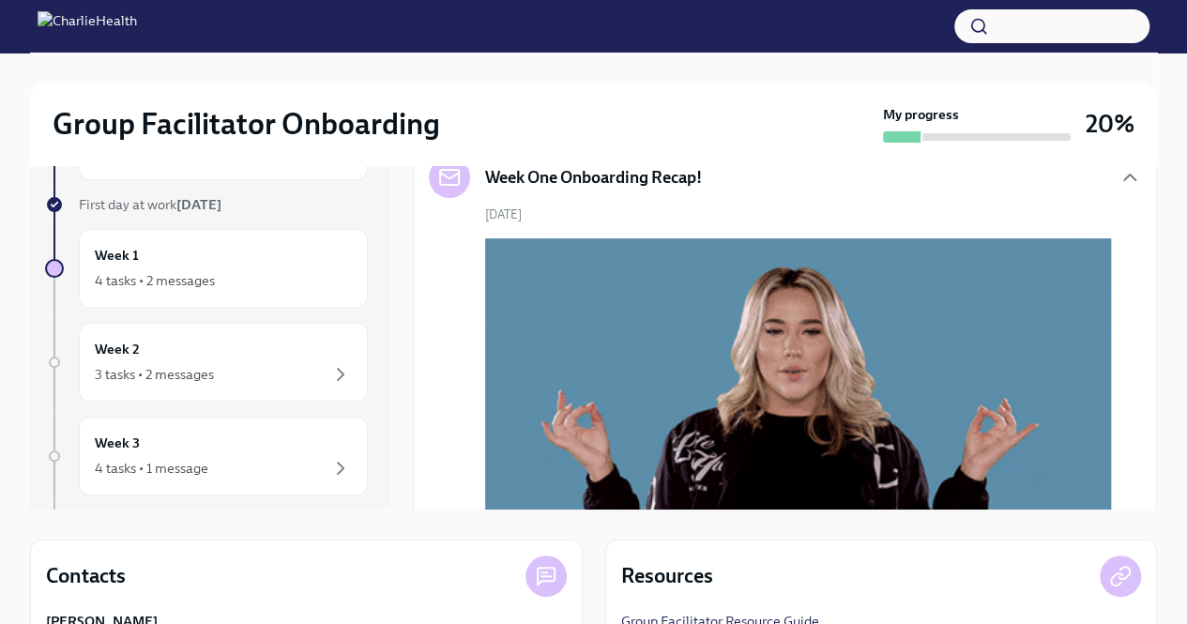
click at [871, 47] on h6 "Week One: Essential Compliance Tasks (~6.5 hours to complete)" at bounding box center [781, 36] width 568 height 21
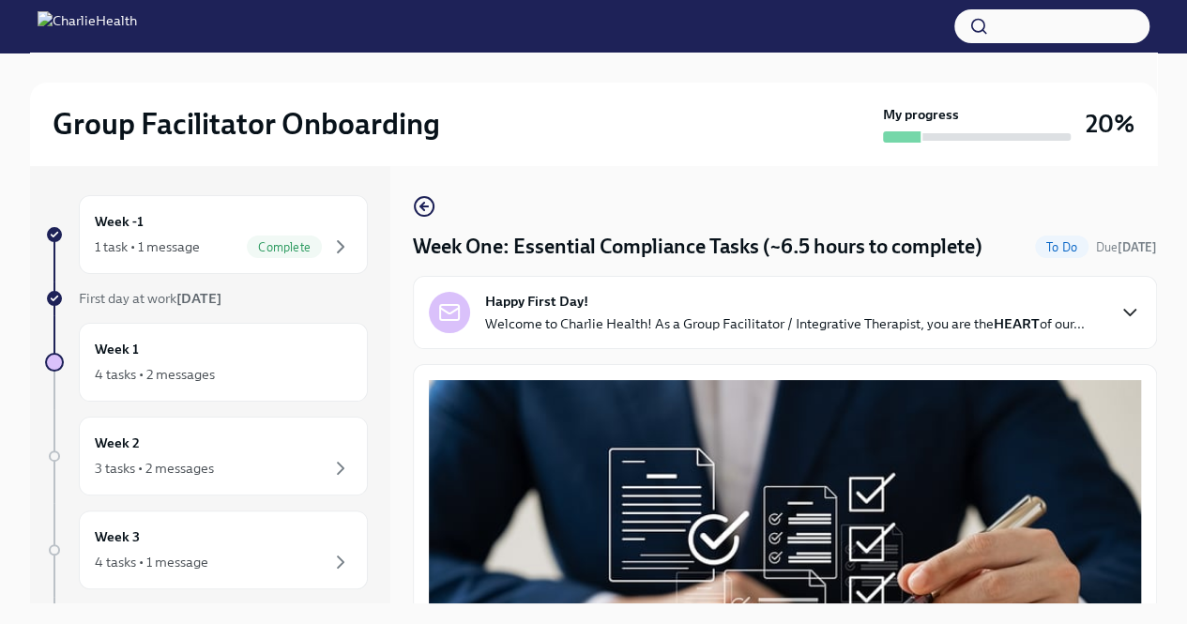
click at [1119, 314] on icon "button" at bounding box center [1130, 312] width 23 height 23
